Goal: Entertainment & Leisure: Consume media (video, audio)

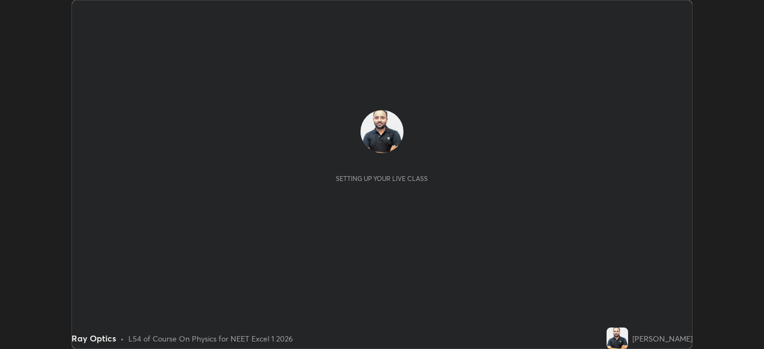
scroll to position [349, 764]
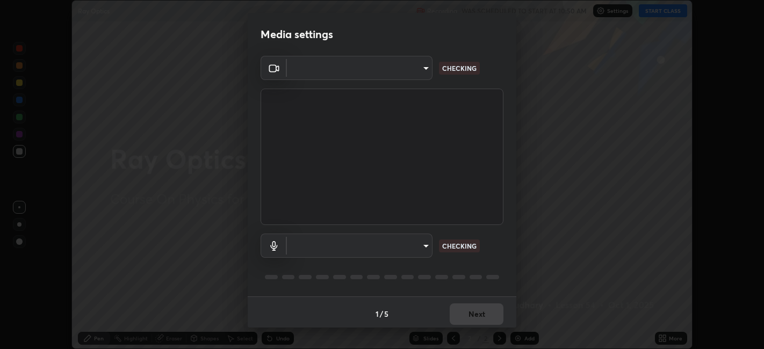
type input "48fc0a16f9878d898b75c0c4e5e46a424a6be3b5c6c23e4932c3d8132f80d268"
type input "default"
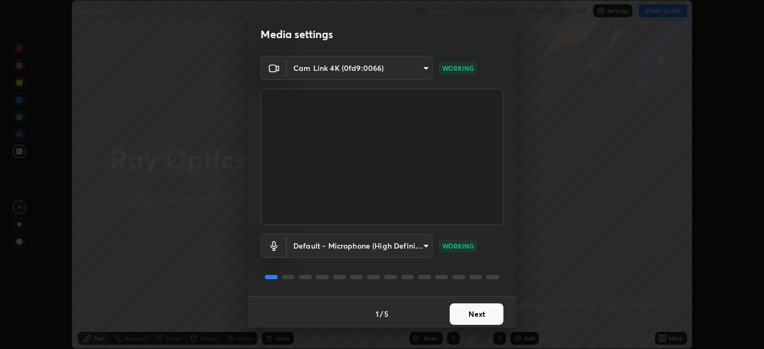
click at [479, 314] on button "Next" at bounding box center [477, 315] width 54 height 22
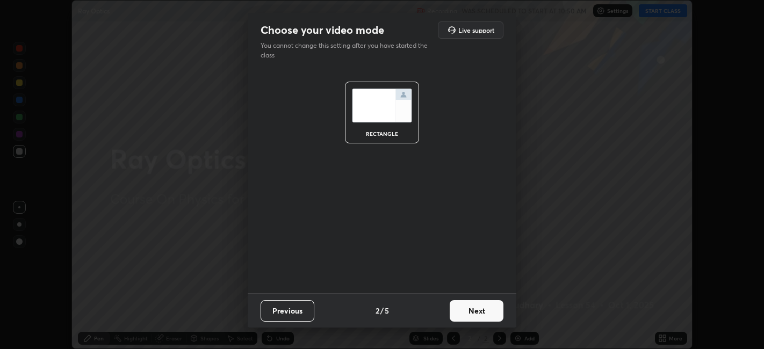
click at [484, 314] on button "Next" at bounding box center [477, 311] width 54 height 22
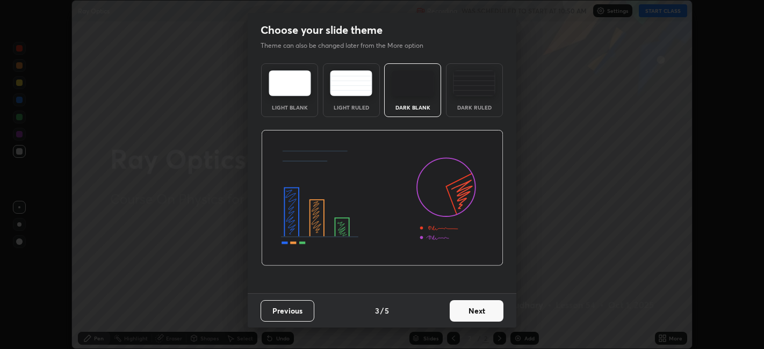
click at [486, 309] on button "Next" at bounding box center [477, 311] width 54 height 22
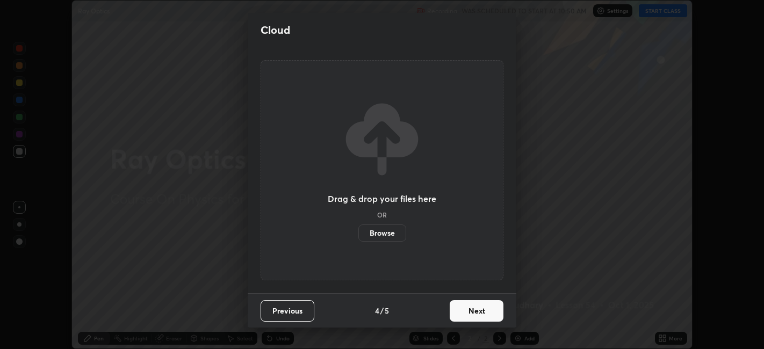
click at [489, 311] on button "Next" at bounding box center [477, 311] width 54 height 22
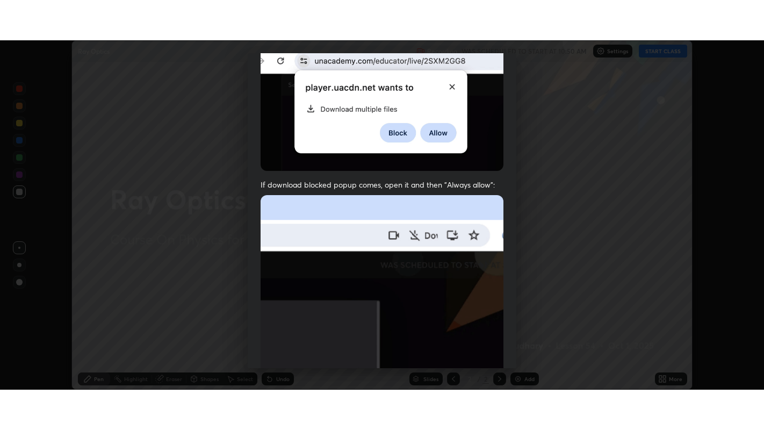
scroll to position [222, 0]
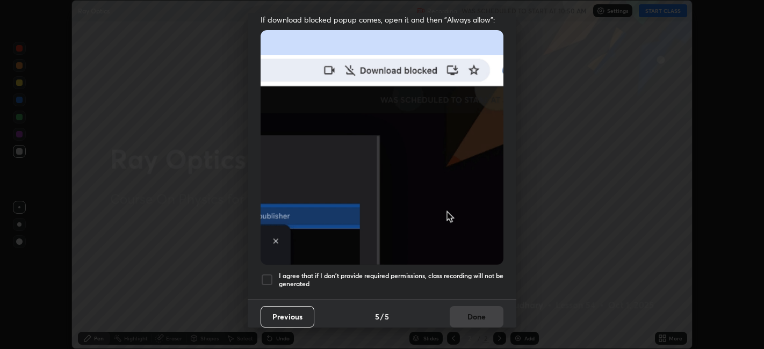
click at [266, 274] on div at bounding box center [267, 280] width 13 height 13
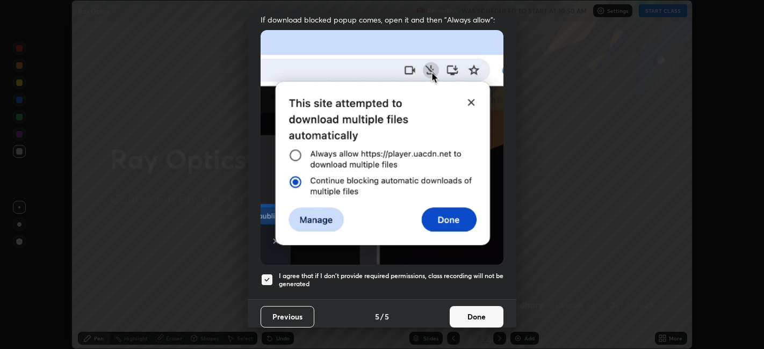
click at [470, 311] on button "Done" at bounding box center [477, 317] width 54 height 22
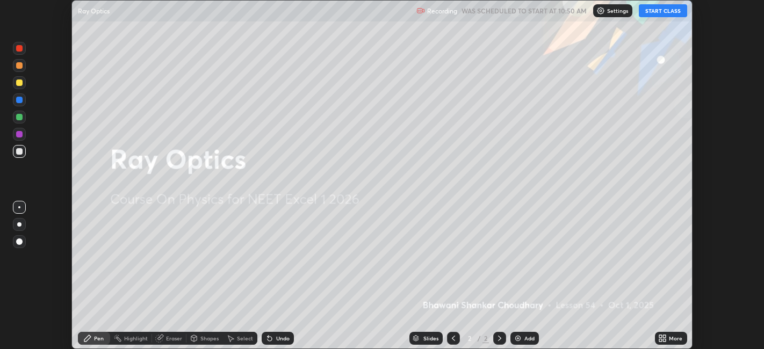
click at [664, 336] on icon at bounding box center [665, 336] width 3 height 3
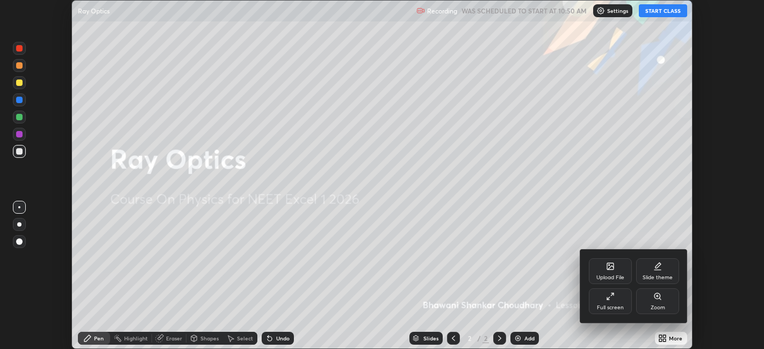
click at [618, 303] on div "Full screen" at bounding box center [610, 302] width 43 height 26
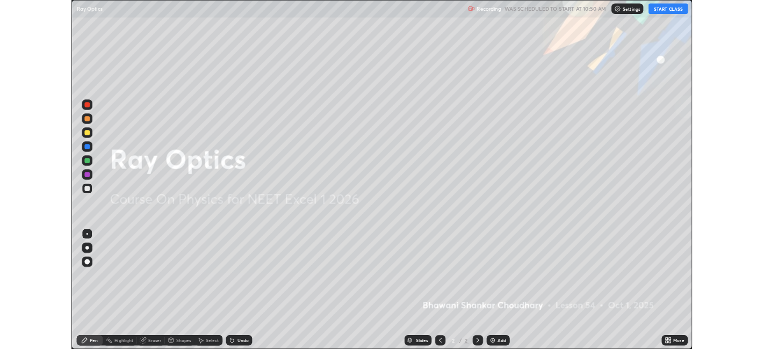
scroll to position [430, 764]
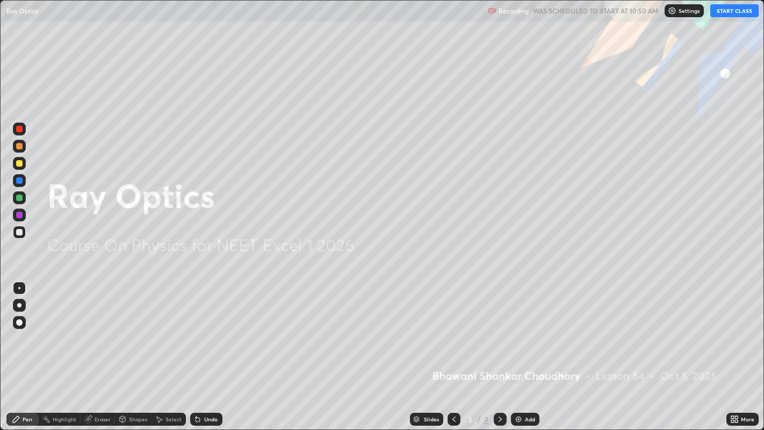
click at [725, 12] on button "START CLASS" at bounding box center [735, 10] width 48 height 13
click at [518, 349] on img at bounding box center [518, 419] width 9 height 9
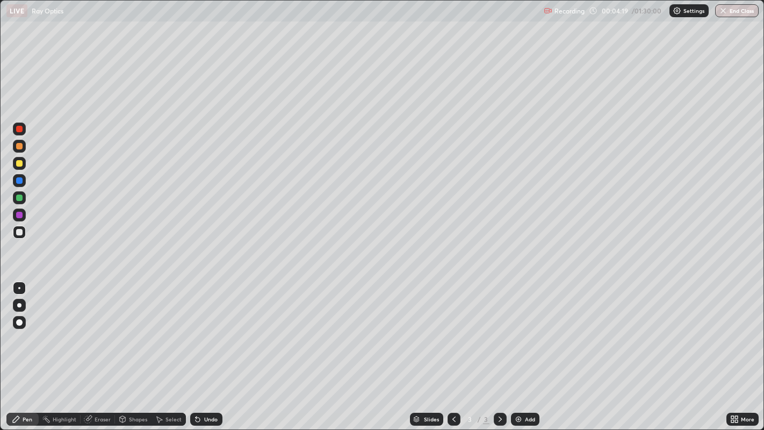
click at [19, 198] on div at bounding box center [19, 198] width 6 height 6
click at [19, 232] on div at bounding box center [19, 232] width 6 height 6
click at [17, 195] on div at bounding box center [19, 198] width 6 height 6
click at [18, 232] on div at bounding box center [19, 232] width 6 height 6
click at [17, 198] on div at bounding box center [19, 198] width 6 height 6
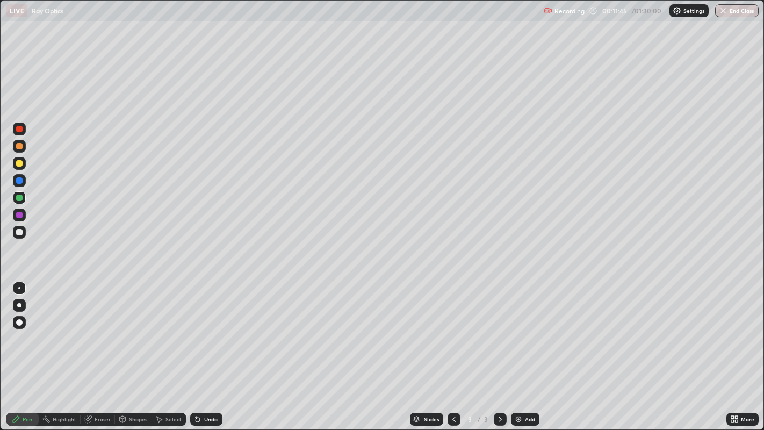
click at [18, 233] on div at bounding box center [19, 232] width 6 height 6
click at [525, 349] on div "Add" at bounding box center [530, 419] width 10 height 5
click at [95, 349] on div "Eraser" at bounding box center [103, 419] width 16 height 5
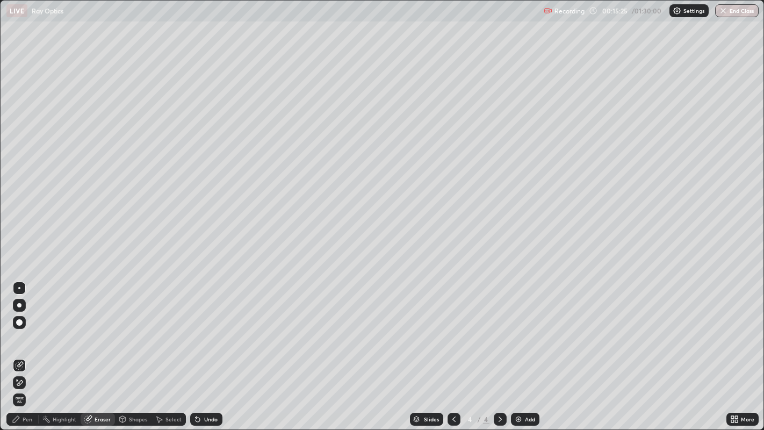
click at [27, 349] on div "Pen" at bounding box center [28, 419] width 10 height 5
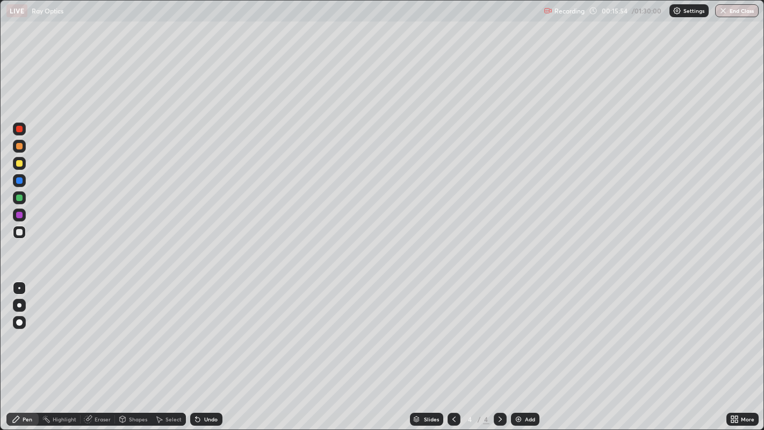
click at [17, 199] on div at bounding box center [19, 198] width 6 height 6
click at [21, 231] on div at bounding box center [19, 232] width 6 height 6
click at [749, 349] on div "More" at bounding box center [743, 420] width 32 height 22
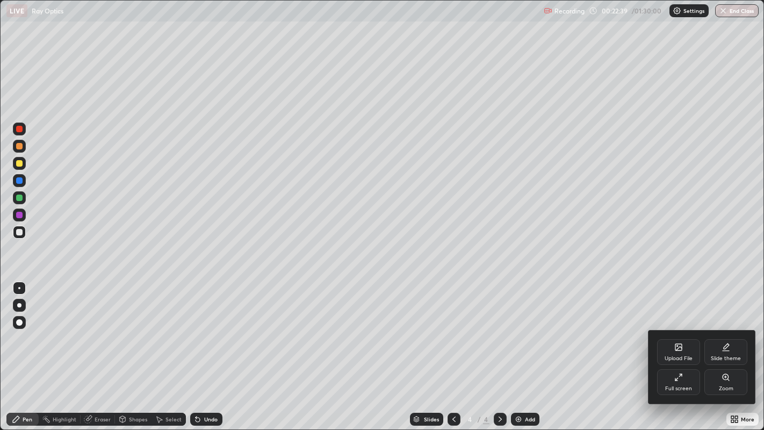
click at [739, 349] on div at bounding box center [382, 215] width 764 height 430
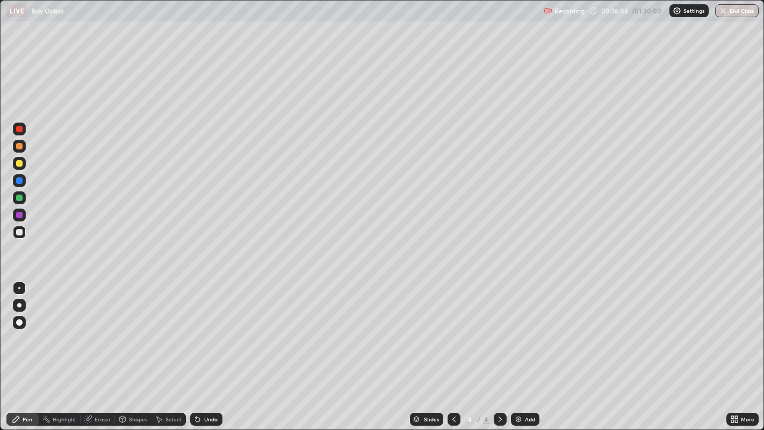
click at [520, 349] on img at bounding box center [518, 419] width 9 height 9
click at [200, 349] on icon at bounding box center [198, 419] width 9 height 9
click at [196, 349] on icon at bounding box center [198, 420] width 4 height 4
click at [200, 349] on icon at bounding box center [198, 419] width 9 height 9
click at [97, 349] on div "Eraser" at bounding box center [103, 419] width 16 height 5
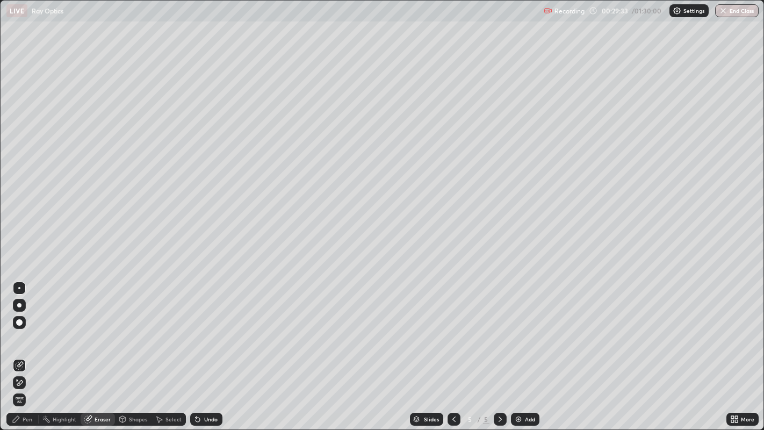
click at [22, 349] on div "Pen" at bounding box center [22, 419] width 32 height 13
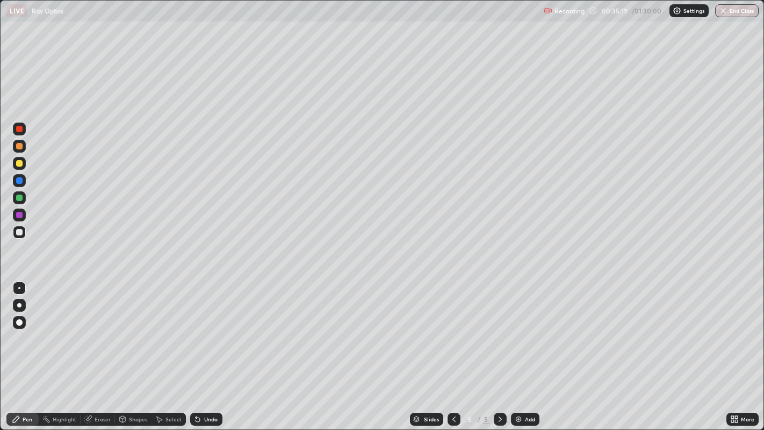
click at [521, 349] on img at bounding box center [518, 419] width 9 height 9
click at [519, 349] on img at bounding box center [518, 419] width 9 height 9
click at [531, 349] on div "Add" at bounding box center [530, 419] width 10 height 5
click at [523, 349] on div "Add" at bounding box center [525, 419] width 28 height 13
click at [520, 349] on img at bounding box center [518, 419] width 9 height 9
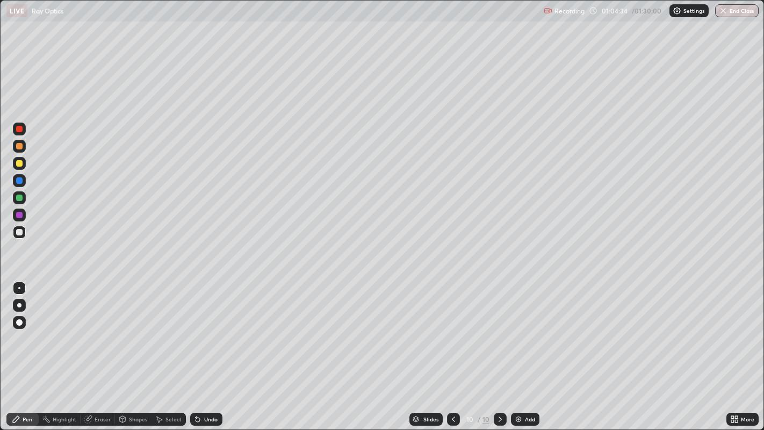
click at [101, 349] on div "Eraser" at bounding box center [103, 419] width 16 height 5
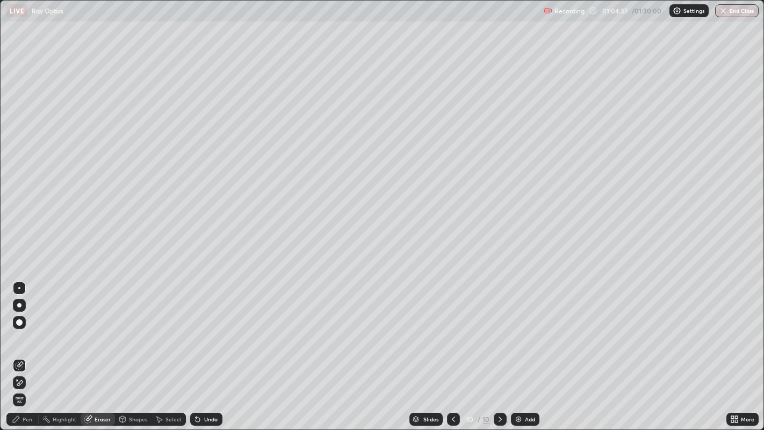
click at [30, 349] on div "Pen" at bounding box center [28, 419] width 10 height 5
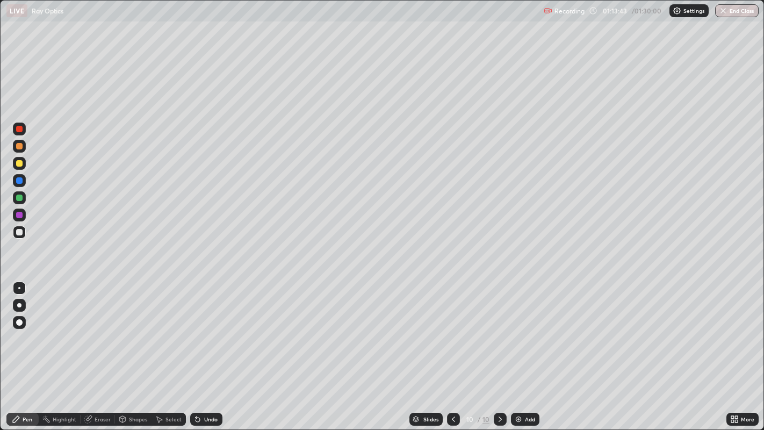
click at [733, 11] on button "End Class" at bounding box center [737, 10] width 44 height 13
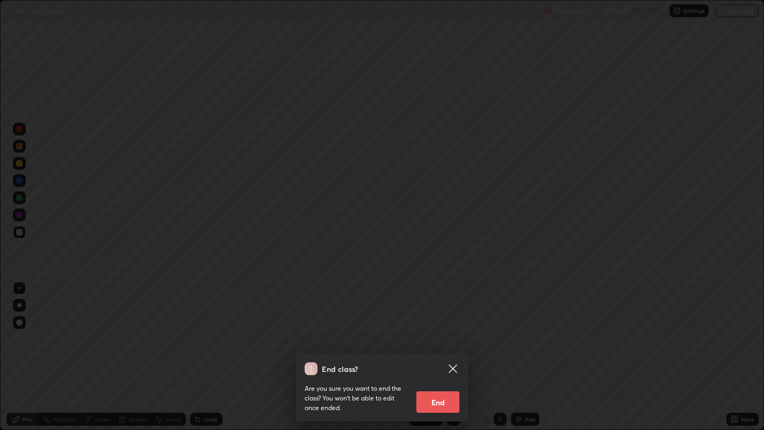
click at [445, 349] on button "End" at bounding box center [438, 402] width 43 height 22
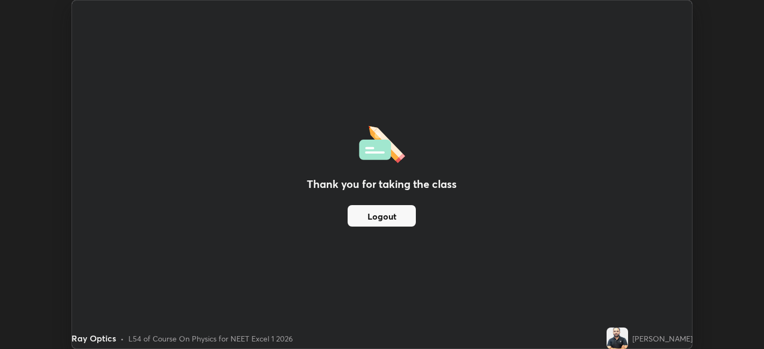
scroll to position [53404, 52988]
